Goal: Information Seeking & Learning: Learn about a topic

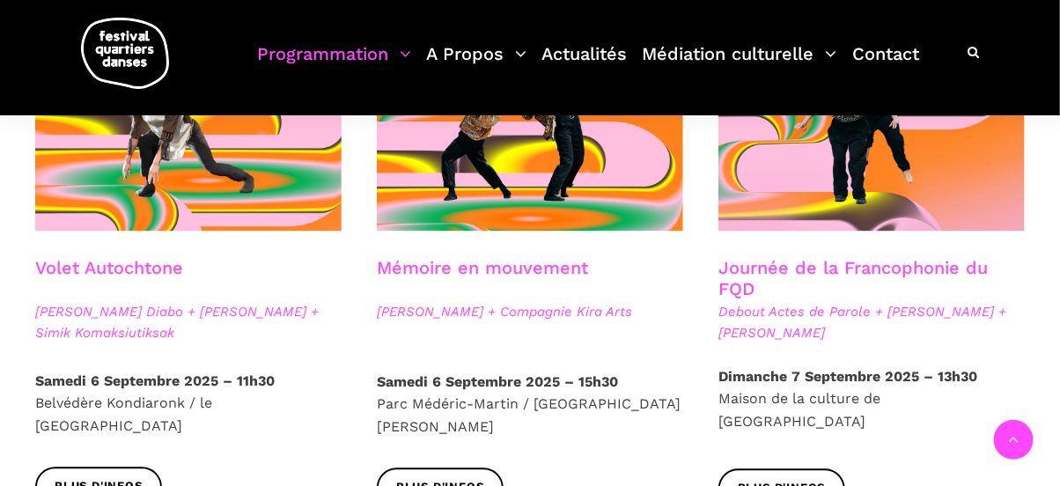
scroll to position [585, 0]
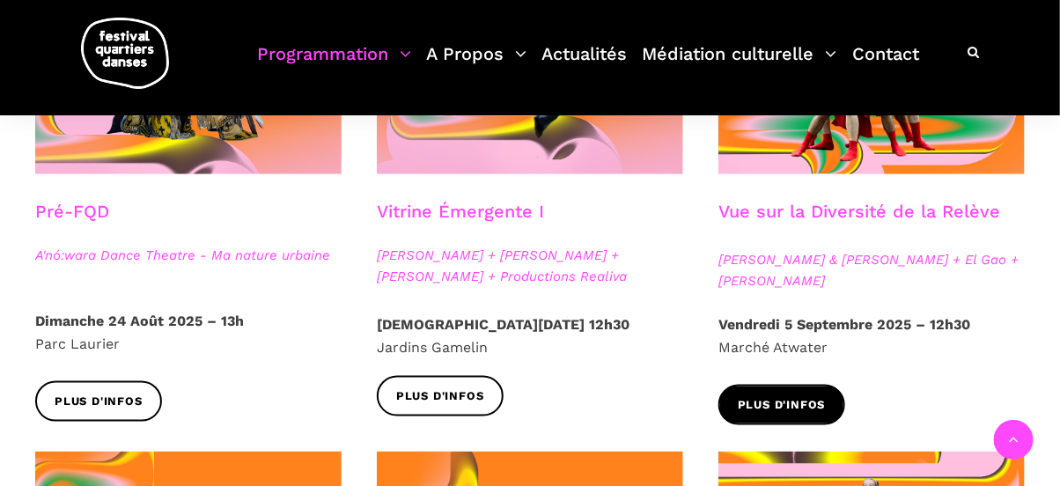
click at [771, 399] on span "Plus d'infos" at bounding box center [782, 405] width 88 height 18
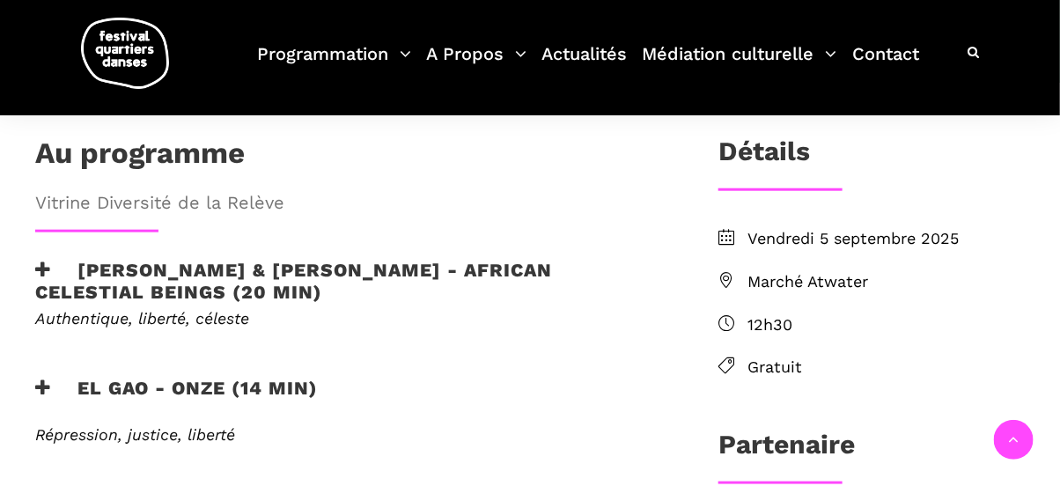
scroll to position [503, 0]
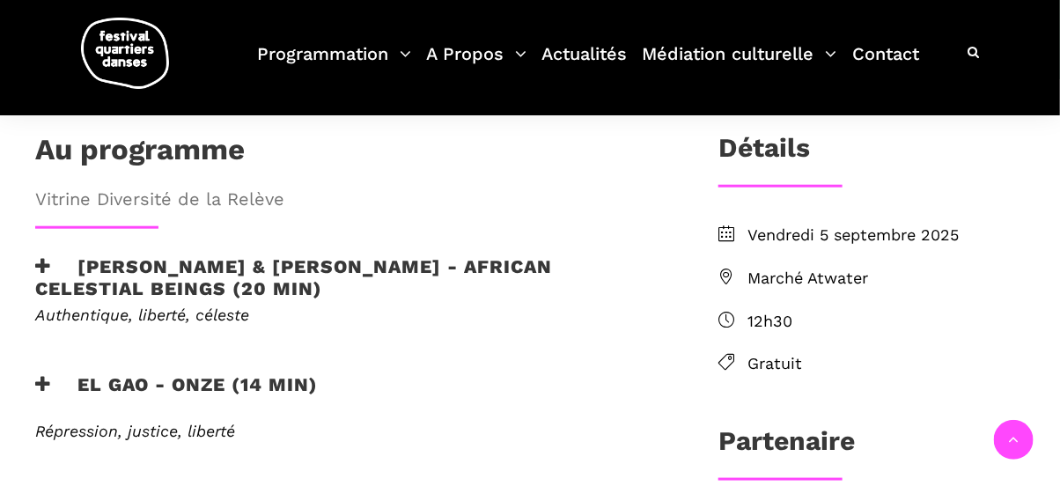
click at [46, 257] on icon at bounding box center [43, 266] width 16 height 18
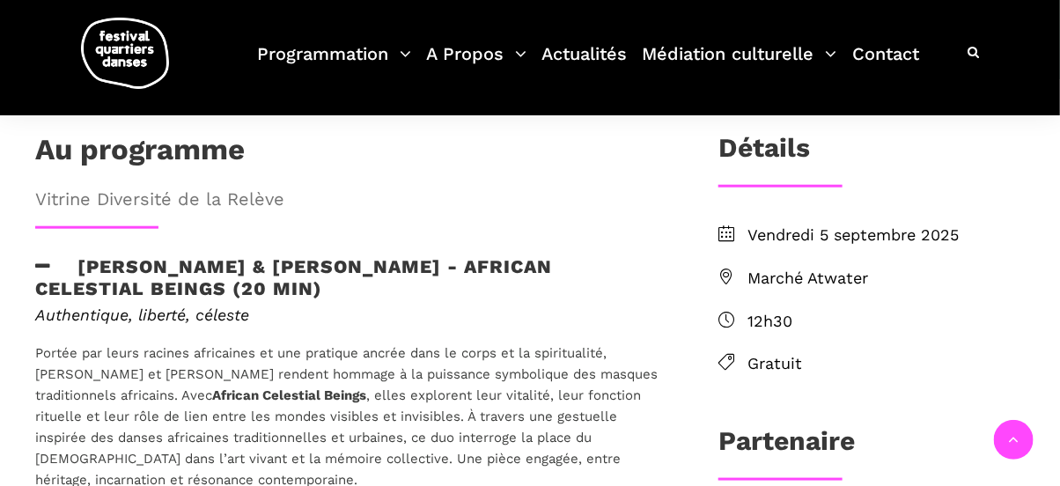
click at [46, 257] on icon at bounding box center [43, 266] width 16 height 18
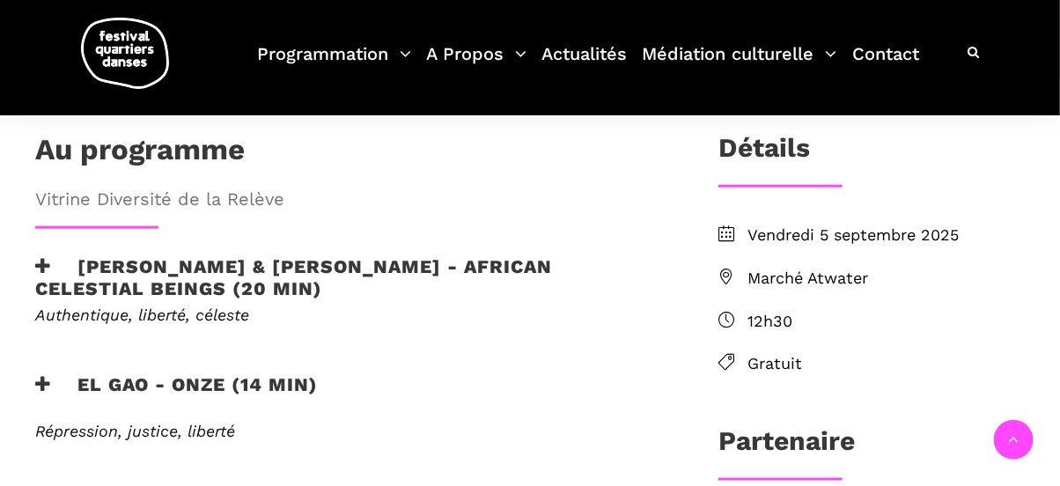
click at [35, 375] on icon at bounding box center [43, 384] width 16 height 18
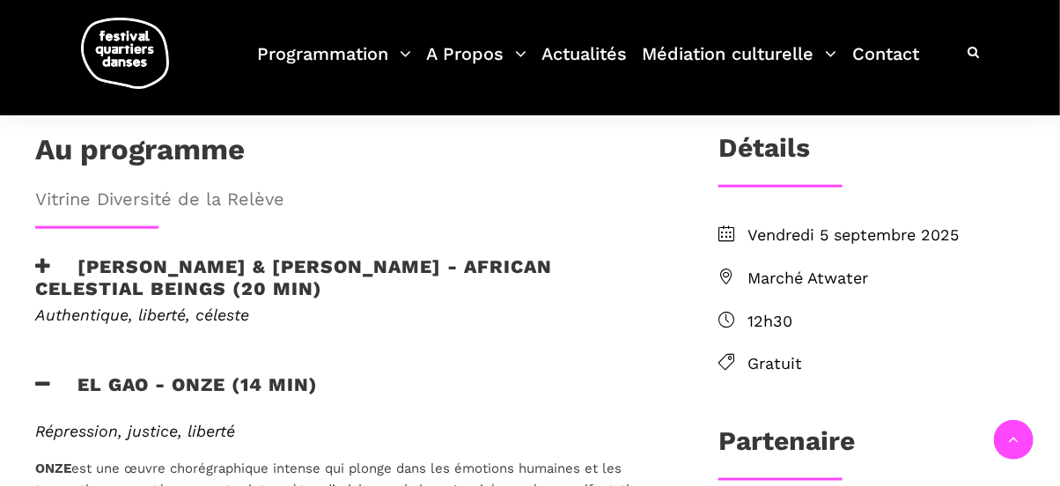
click at [35, 375] on icon at bounding box center [43, 384] width 16 height 18
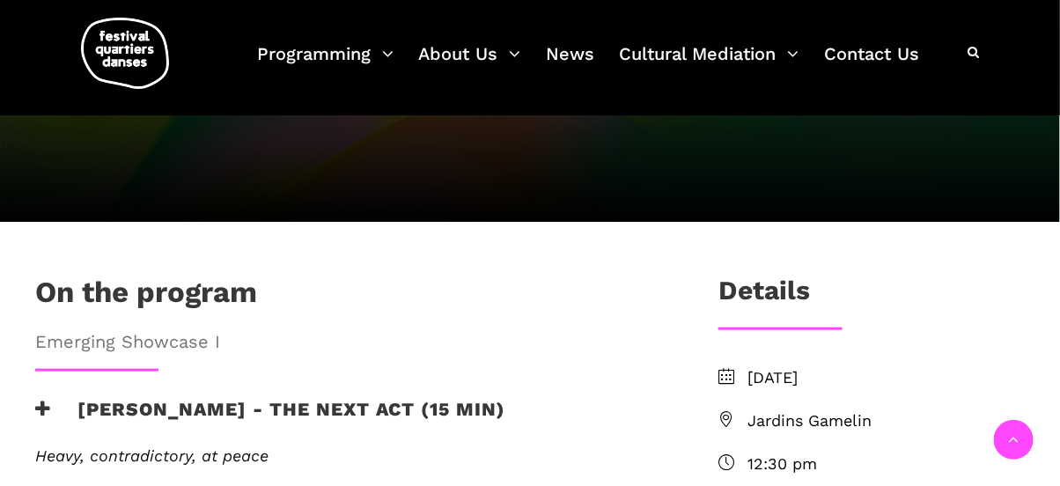
scroll to position [786, 0]
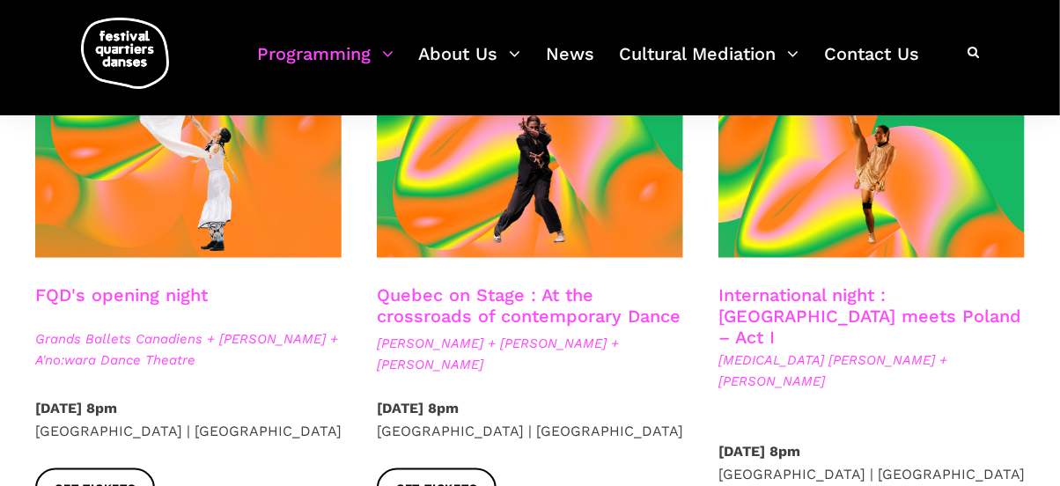
scroll to position [561, 0]
